Goal: Communication & Community: Ask a question

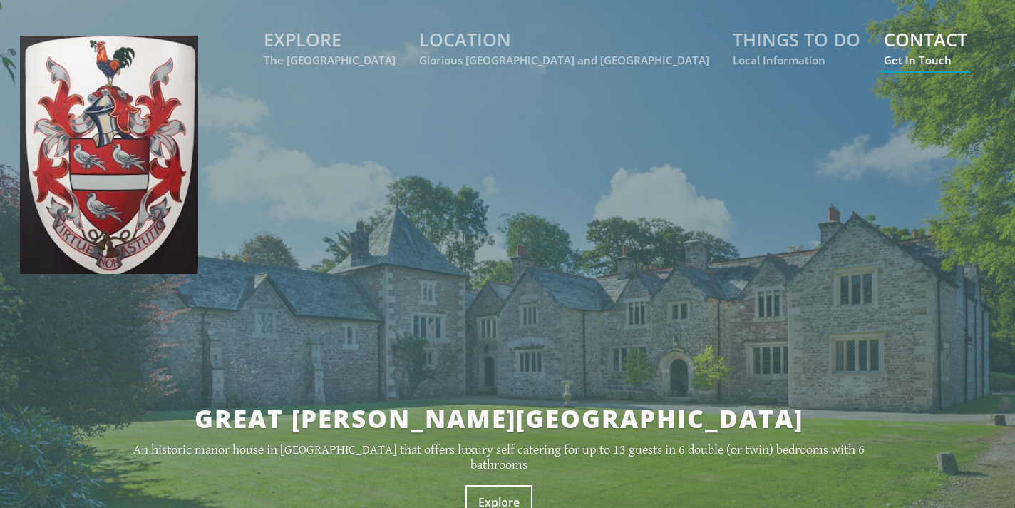
click at [932, 53] on small "Get In Touch" at bounding box center [925, 60] width 83 height 14
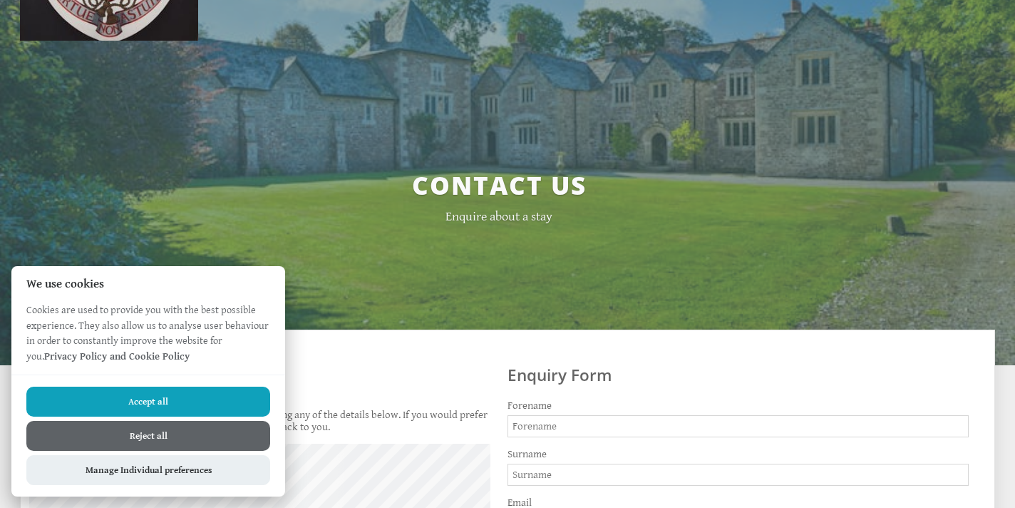
scroll to position [342, 0]
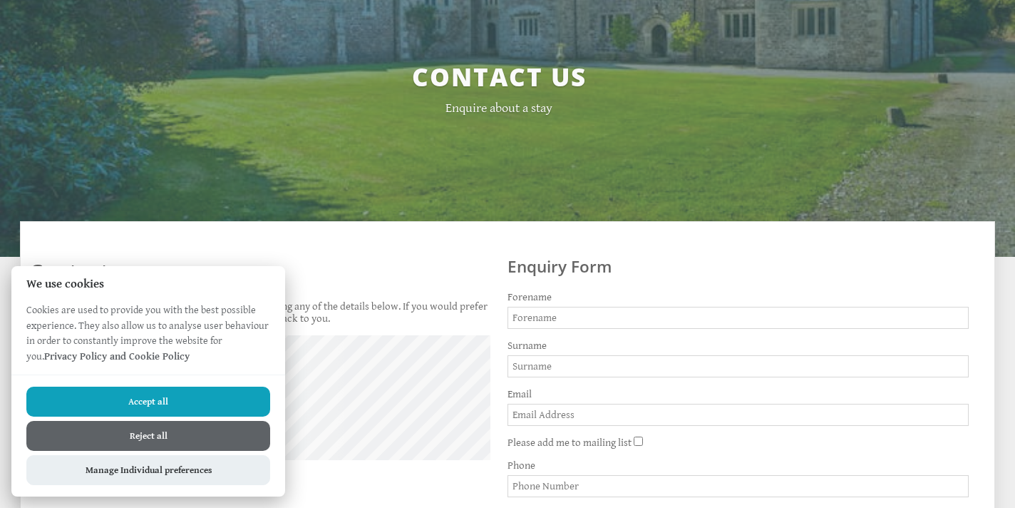
click at [159, 443] on button "Reject all" at bounding box center [148, 436] width 244 height 30
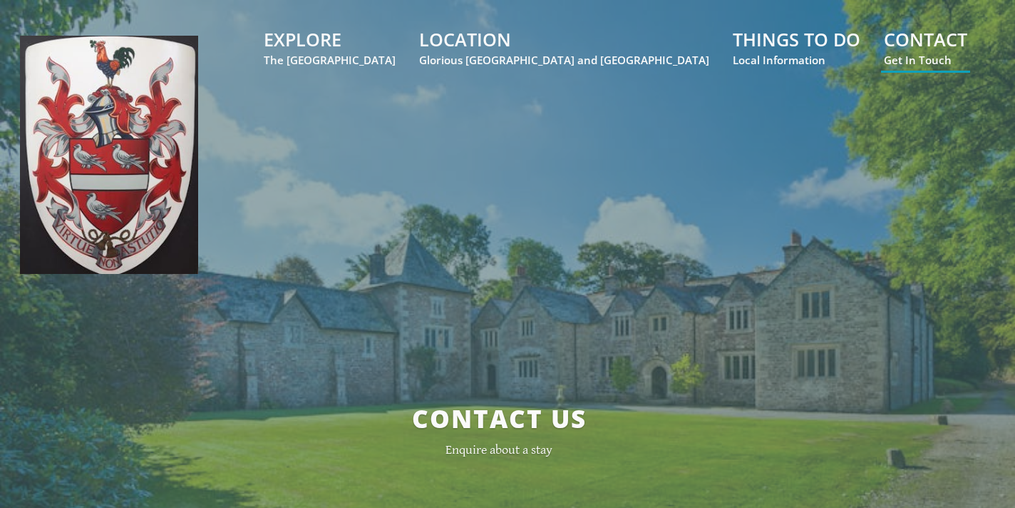
scroll to position [342, 0]
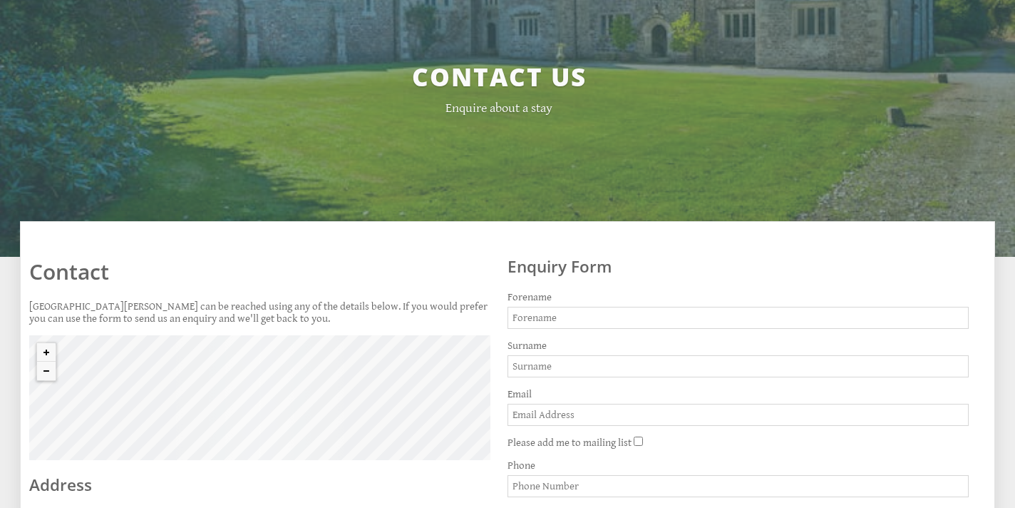
click at [571, 320] on input "Forename" at bounding box center [738, 318] width 461 height 22
type input "[PERSON_NAME]"
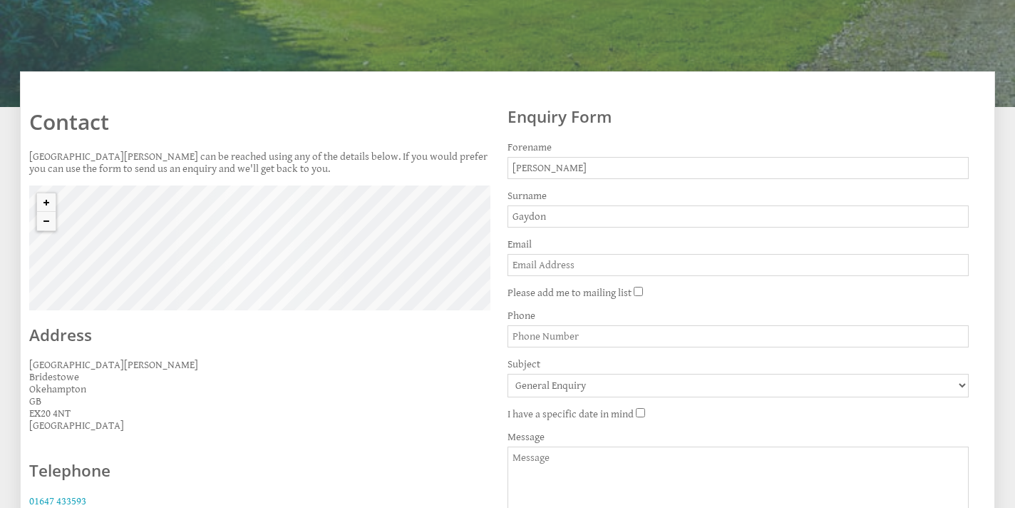
scroll to position [503, 0]
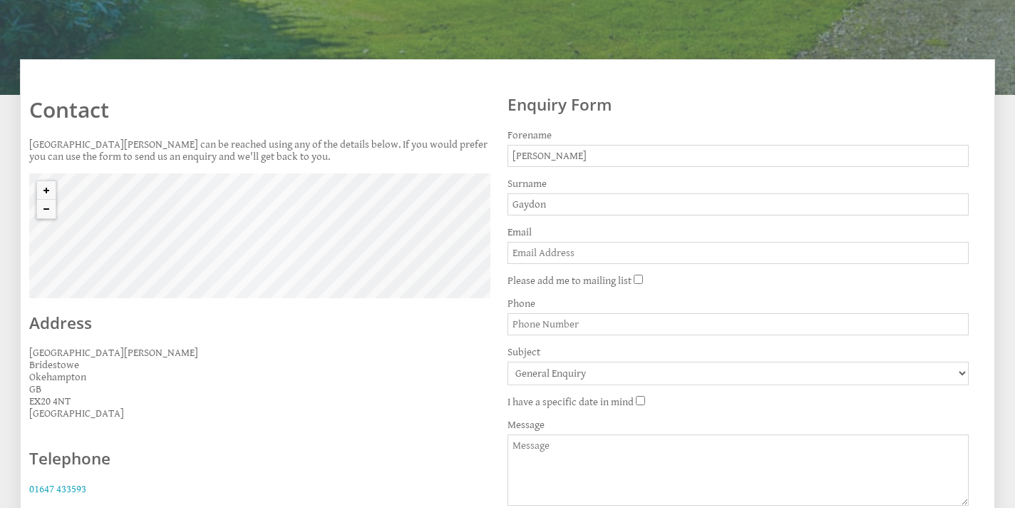
type input "Gaydon"
click at [536, 259] on input "Email" at bounding box center [738, 253] width 461 height 22
type input "p"
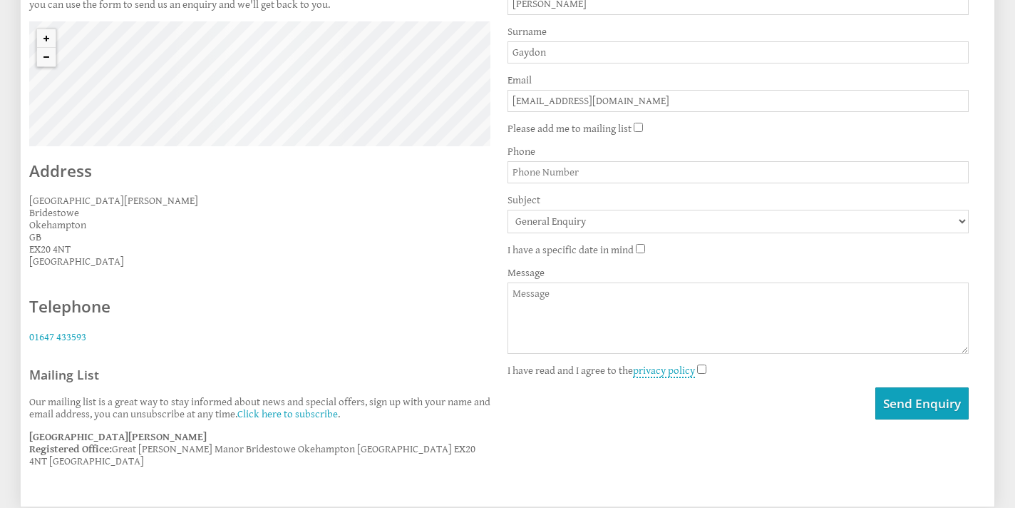
scroll to position [657, 0]
type input "[EMAIL_ADDRESS][DOMAIN_NAME]"
click at [640, 248] on input "I have a specific date in mind" at bounding box center [640, 246] width 9 height 9
checkbox input "true"
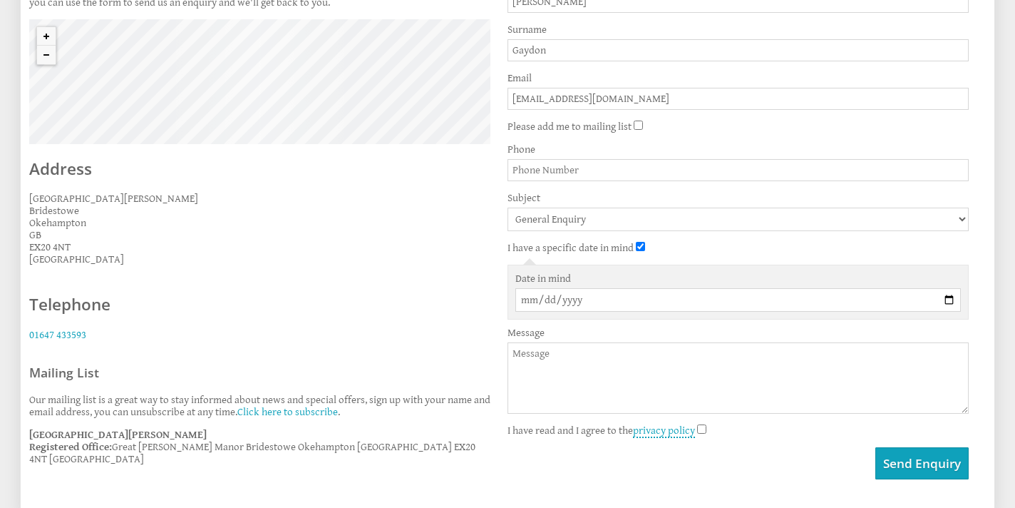
click at [555, 301] on input "Date in mind" at bounding box center [739, 300] width 446 height 24
